Goal: Find contact information: Find contact information

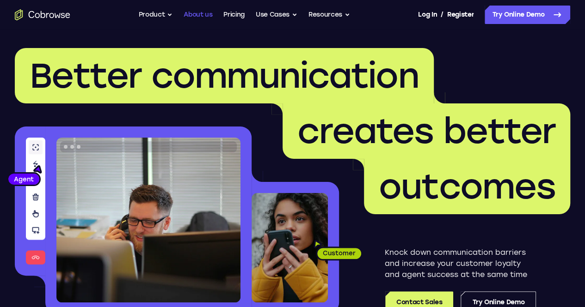
click at [189, 16] on link "About us" at bounding box center [198, 15] width 29 height 18
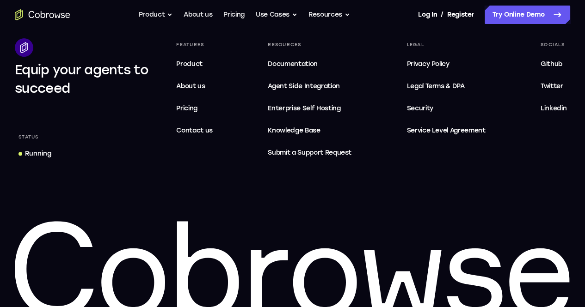
scroll to position [1757, 0]
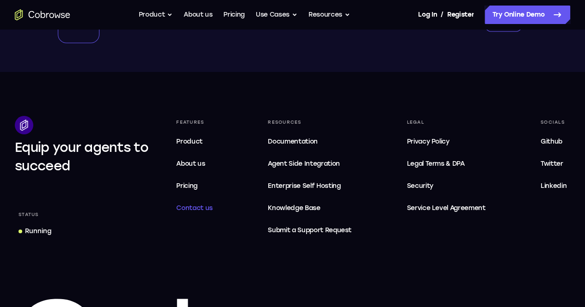
click at [213, 212] on span "Contact us" at bounding box center [194, 208] width 37 height 8
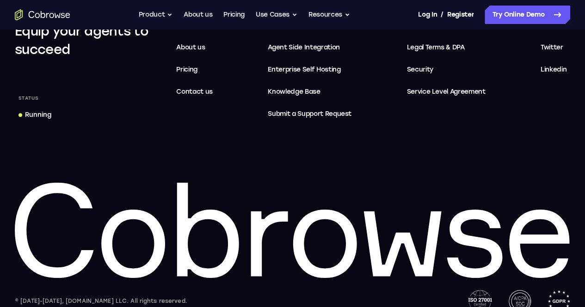
scroll to position [548, 0]
